Goal: Task Accomplishment & Management: Complete application form

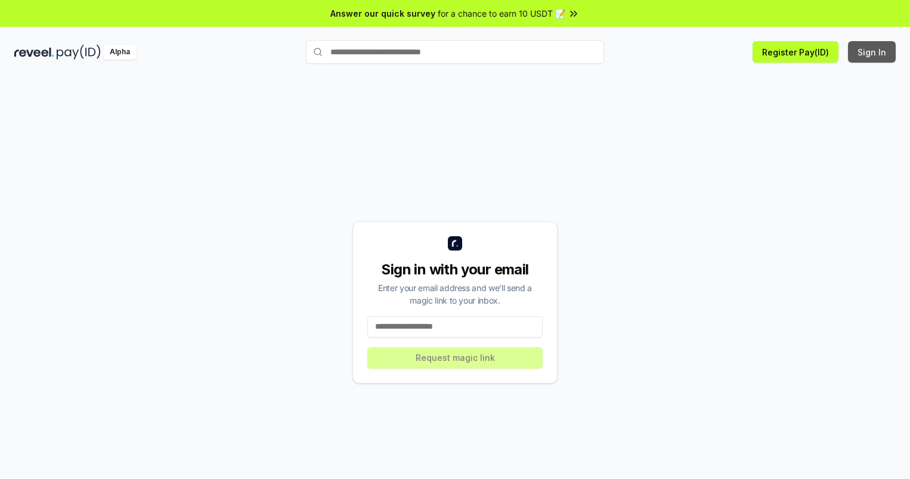
click at [872, 52] on button "Sign In" at bounding box center [872, 51] width 48 height 21
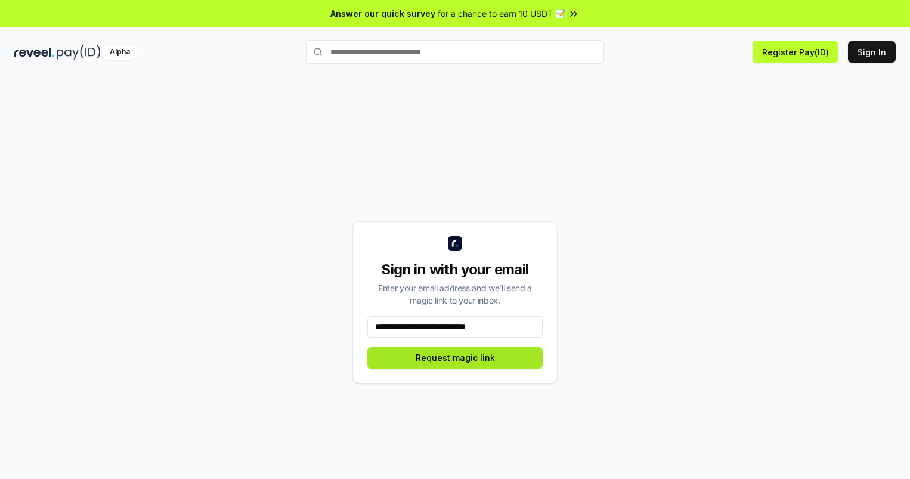
type input "**********"
click at [455, 357] on button "Request magic link" at bounding box center [454, 357] width 175 height 21
